Goal: Task Accomplishment & Management: Use online tool/utility

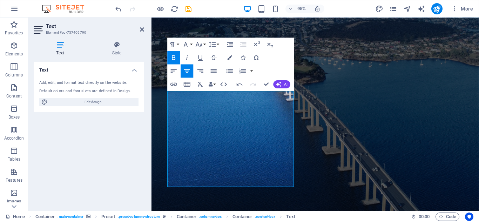
scroll to position [83, 0]
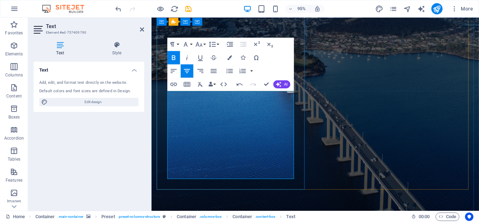
drag, startPoint x: 263, startPoint y: 176, endPoint x: 177, endPoint y: 99, distance: 115.7
click at [172, 53] on button "Bold" at bounding box center [174, 57] width 13 height 13
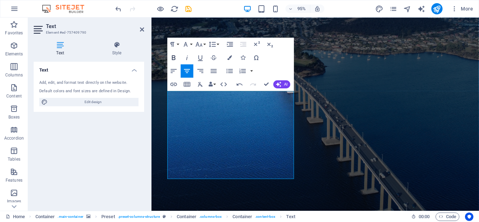
click at [172, 53] on button "Bold" at bounding box center [174, 57] width 13 height 13
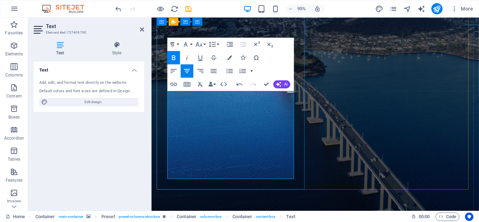
click at [436, 8] on icon "publish" at bounding box center [437, 9] width 8 height 8
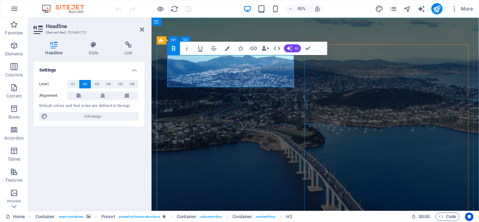
click at [435, 7] on icon "publish" at bounding box center [437, 9] width 8 height 8
